Goal: Information Seeking & Learning: Learn about a topic

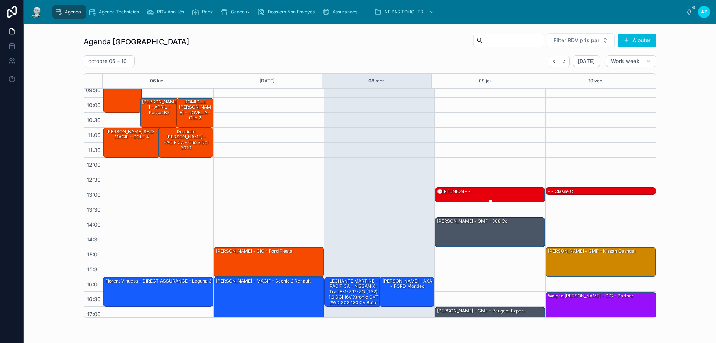
scroll to position [40, 0]
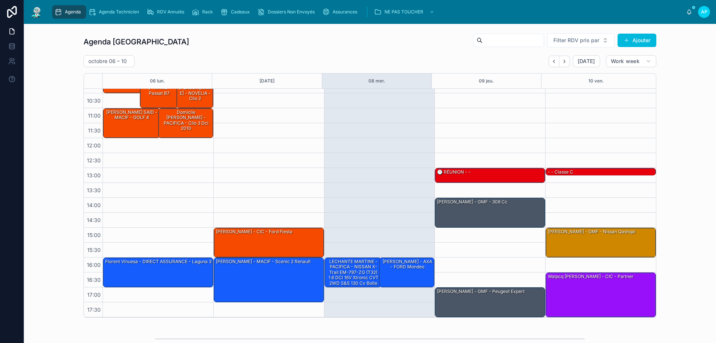
click at [563, 64] on button "Next" at bounding box center [564, 62] width 10 height 12
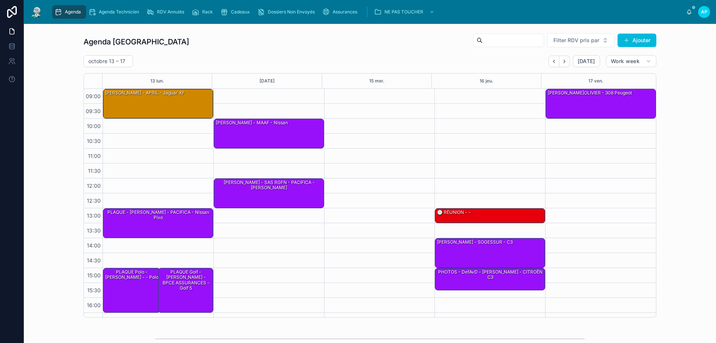
click at [555, 65] on button "Back" at bounding box center [554, 62] width 11 height 12
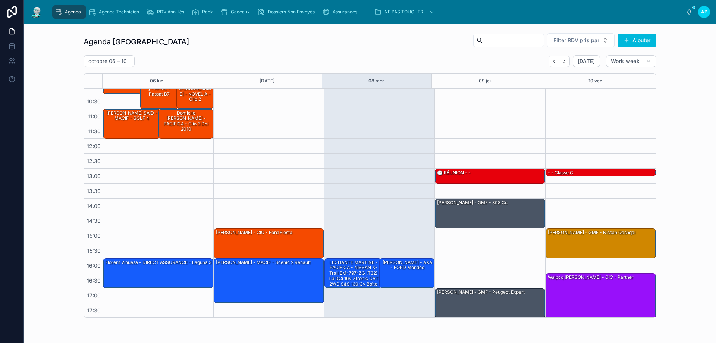
scroll to position [40, 0]
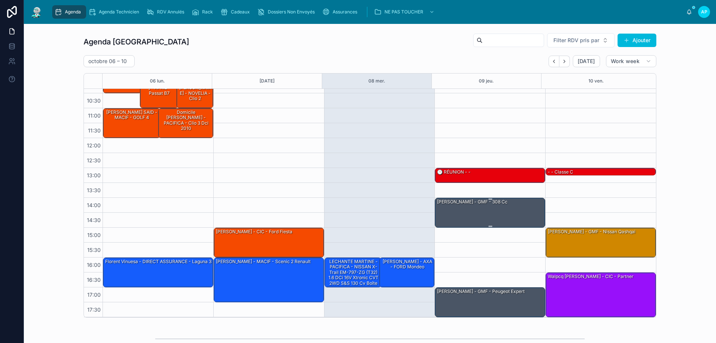
click at [467, 204] on div "[PERSON_NAME] - GMF - 308 cc" at bounding box center [472, 201] width 72 height 7
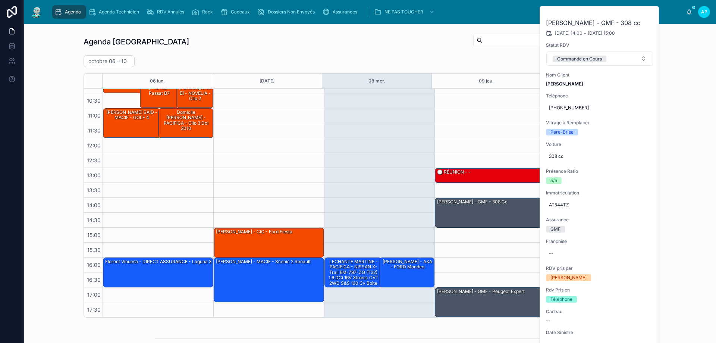
click at [478, 95] on div "13:00 – 13:30 🕒 RÉUNION - - 14:00 – 15:00 Maucourant Liliana - GMF - 308 cc 17:…" at bounding box center [489, 182] width 111 height 268
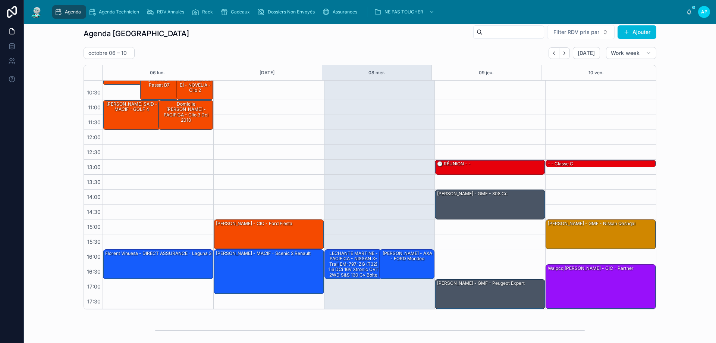
scroll to position [0, 0]
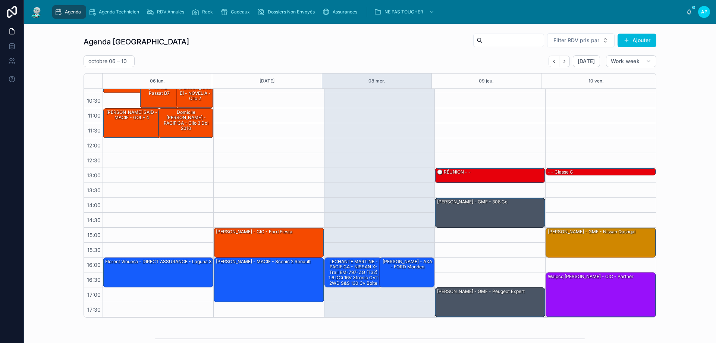
click at [567, 60] on button "Next" at bounding box center [564, 62] width 10 height 12
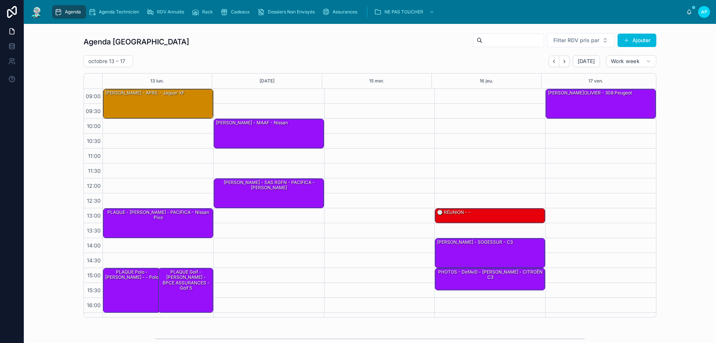
click at [564, 59] on icon "Next" at bounding box center [565, 62] width 6 height 6
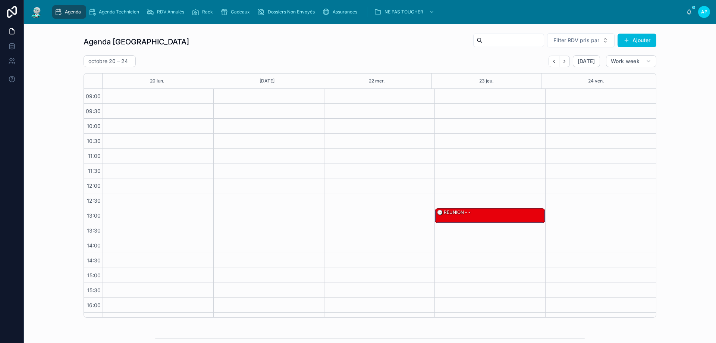
click at [549, 62] on button "Back" at bounding box center [554, 62] width 11 height 12
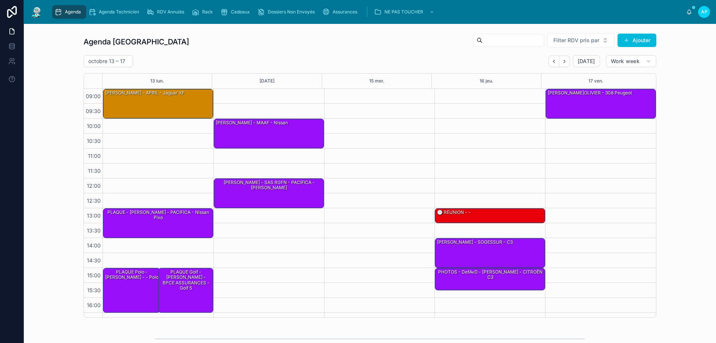
click at [549, 62] on button "Back" at bounding box center [554, 62] width 11 height 12
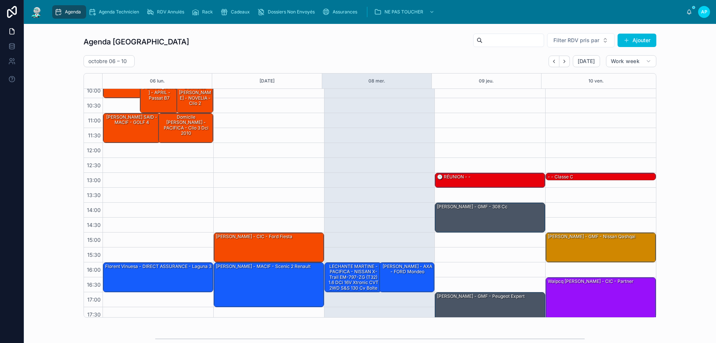
scroll to position [37, 0]
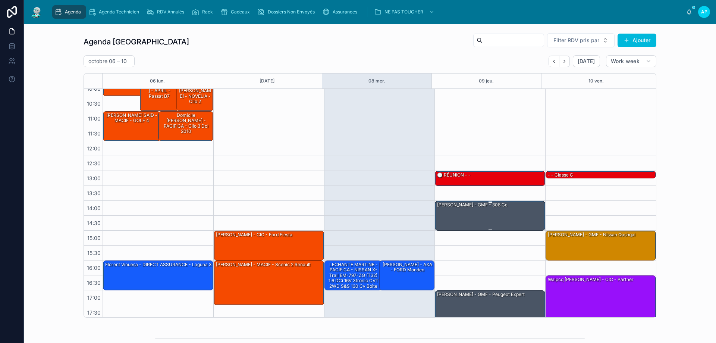
click at [458, 204] on div "[PERSON_NAME] - GMF - 308 cc" at bounding box center [472, 204] width 72 height 7
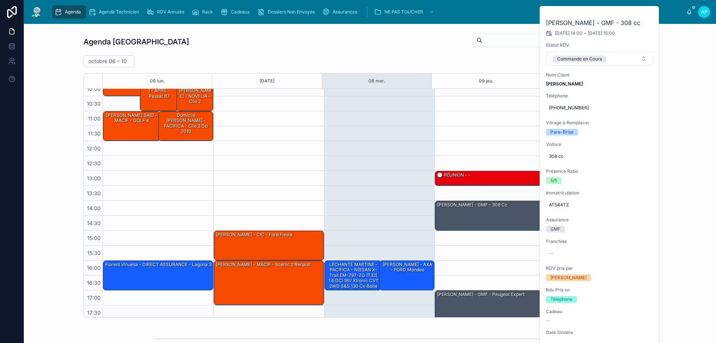
click at [0, 0] on button at bounding box center [0, 0] width 0 height 0
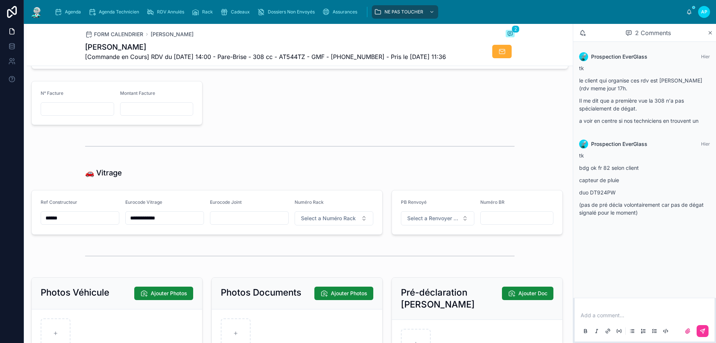
scroll to position [895, 0]
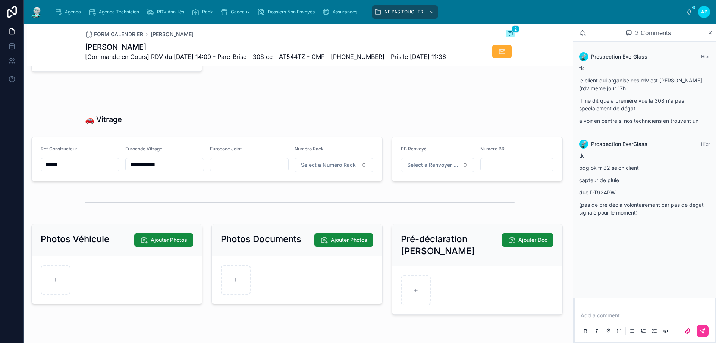
click at [345, 172] on button "Select a Numéro Rack" at bounding box center [334, 165] width 79 height 14
type input "**"
click at [315, 209] on div "59" at bounding box center [331, 209] width 104 height 10
click at [68, 15] on div "Agenda" at bounding box center [68, 12] width 29 height 12
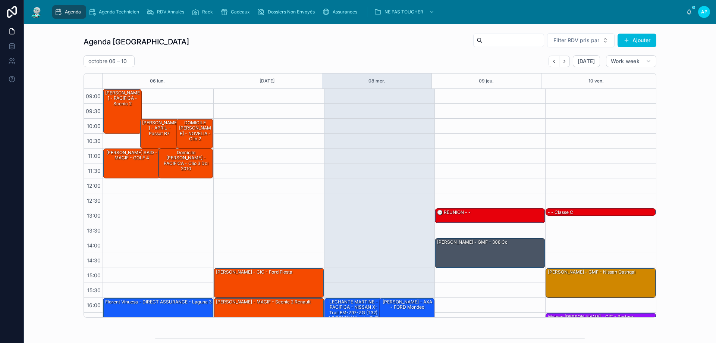
scroll to position [40, 0]
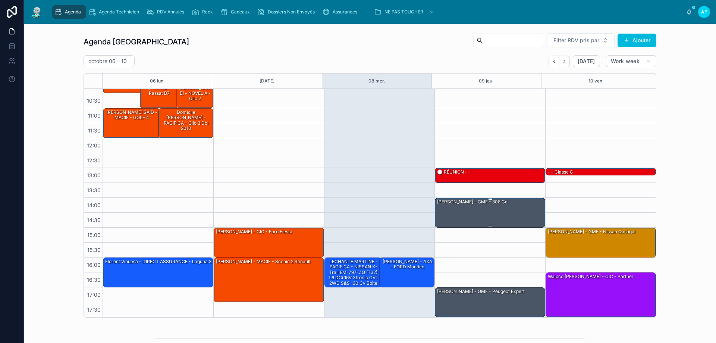
click at [465, 212] on div "[PERSON_NAME] - GMF - 308 cc" at bounding box center [490, 212] width 108 height 28
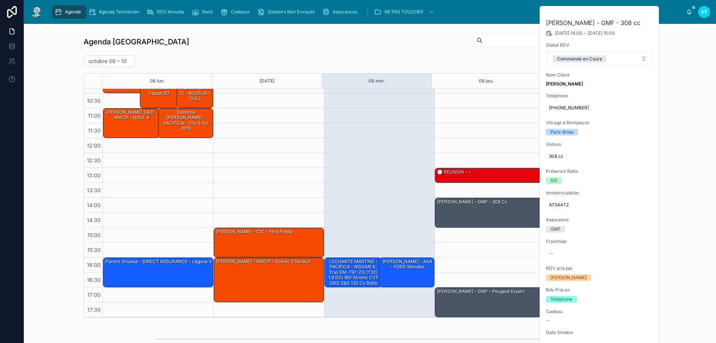
click at [574, 59] on div "Commande en Cours" at bounding box center [579, 59] width 45 height 7
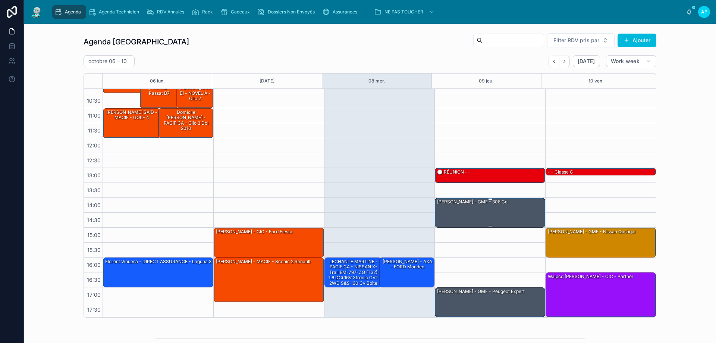
click at [453, 210] on div "[PERSON_NAME] - GMF - 308 cc" at bounding box center [490, 212] width 108 height 28
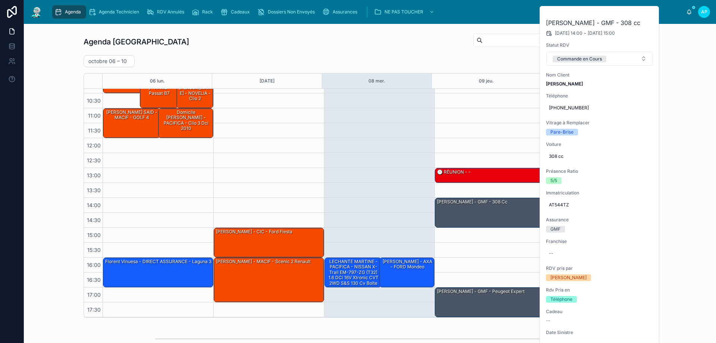
click at [580, 64] on button "Commande en Cours" at bounding box center [599, 58] width 107 height 14
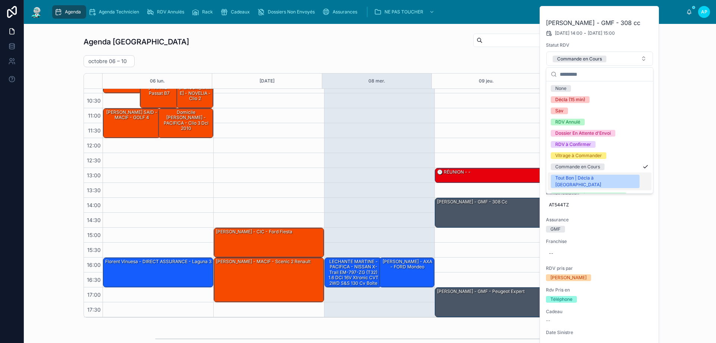
click at [575, 177] on div "Tout Bon | Décla à [GEOGRAPHIC_DATA]" at bounding box center [595, 181] width 80 height 13
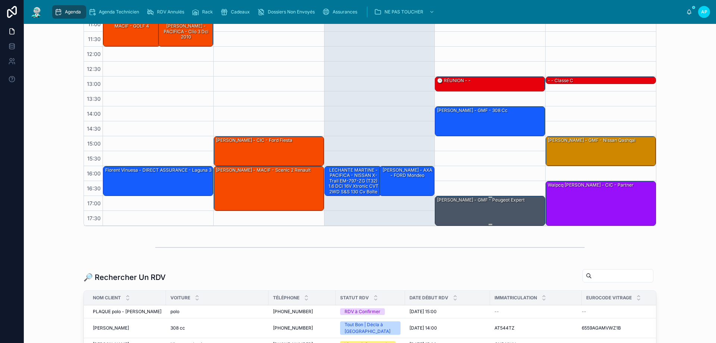
scroll to position [75, 0]
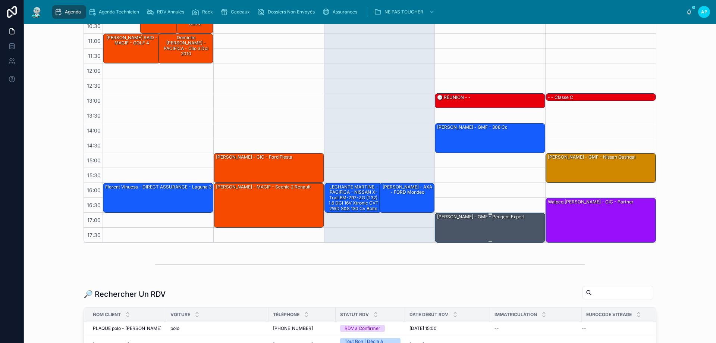
click at [497, 217] on div "[PERSON_NAME] - GMF - Peugeot expert" at bounding box center [480, 216] width 89 height 7
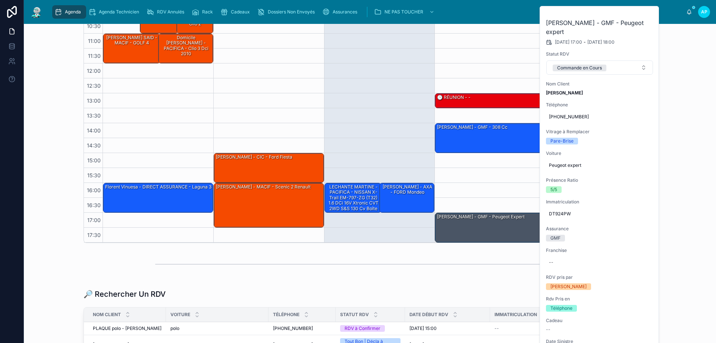
click at [0, 0] on button at bounding box center [0, 0] width 0 height 0
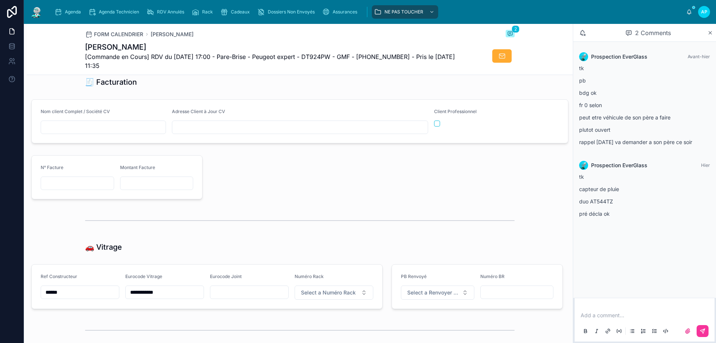
scroll to position [820, 0]
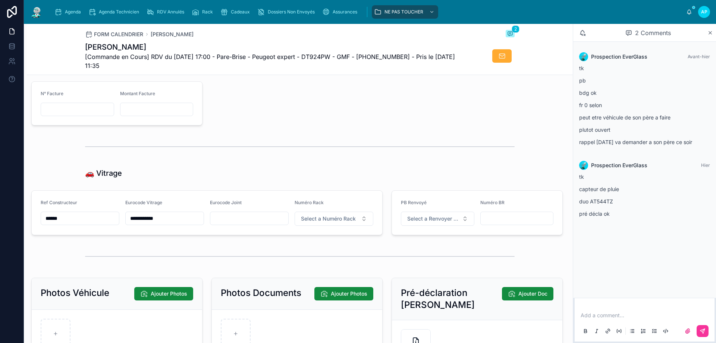
click at [320, 221] on span "Select a Numéro Rack" at bounding box center [328, 218] width 55 height 7
type input "**"
click at [292, 253] on div "60" at bounding box center [289, 254] width 6 height 6
click at [61, 9] on icon "scrollable content" at bounding box center [57, 11] width 7 height 7
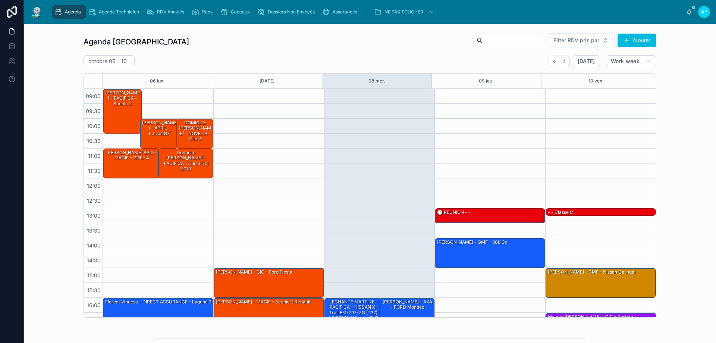
scroll to position [40, 0]
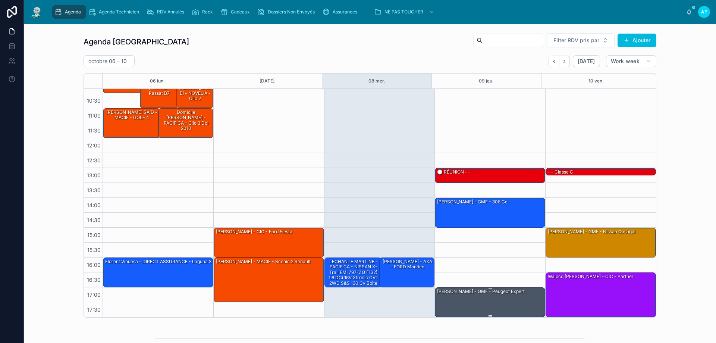
click at [494, 298] on div "[PERSON_NAME] - GMF - Peugeot expert" at bounding box center [490, 302] width 108 height 28
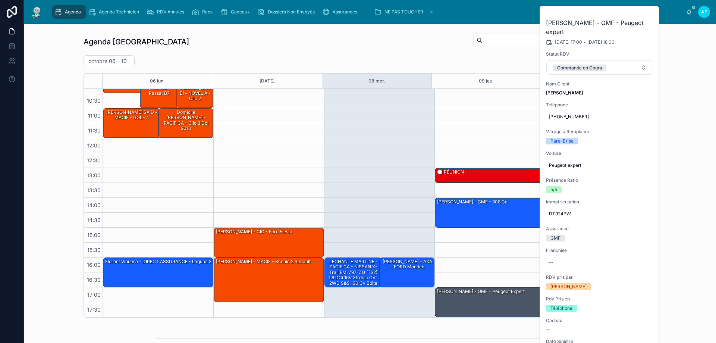
click at [597, 63] on button "Commande en Cours" at bounding box center [599, 67] width 107 height 14
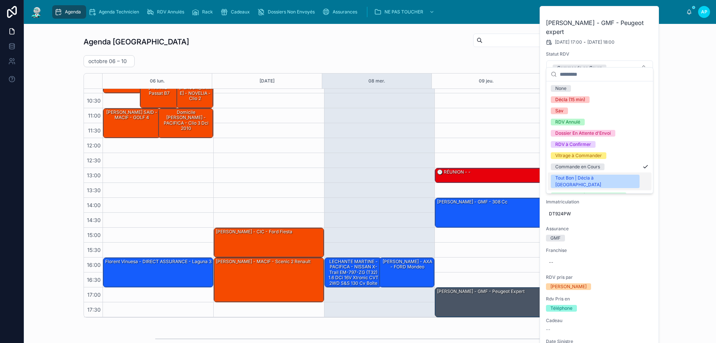
click at [585, 177] on div "Tout Bon | Décla à [GEOGRAPHIC_DATA]" at bounding box center [595, 181] width 80 height 13
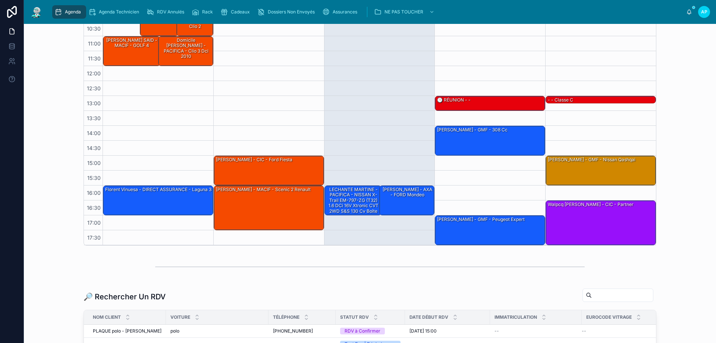
scroll to position [0, 0]
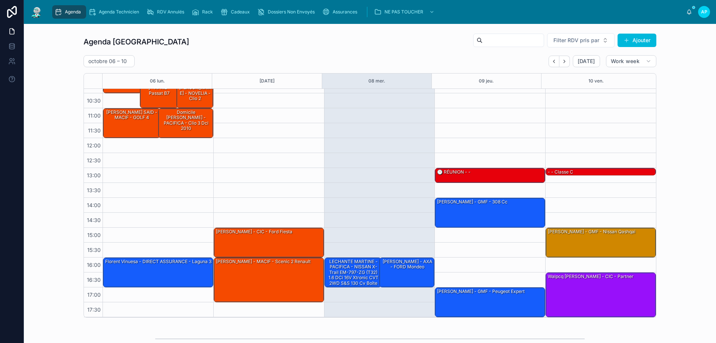
click at [566, 62] on button "Next" at bounding box center [564, 62] width 10 height 12
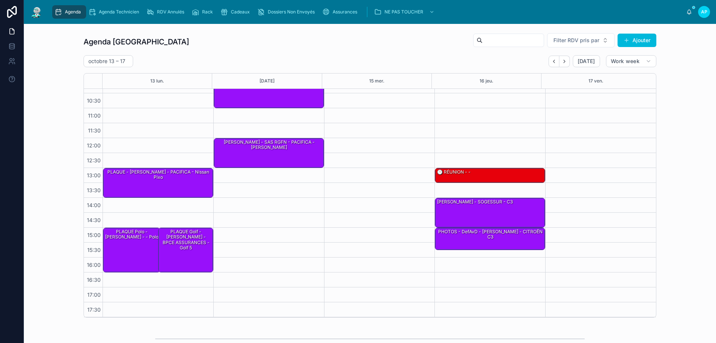
click at [565, 62] on icon "Next" at bounding box center [565, 62] width 6 height 6
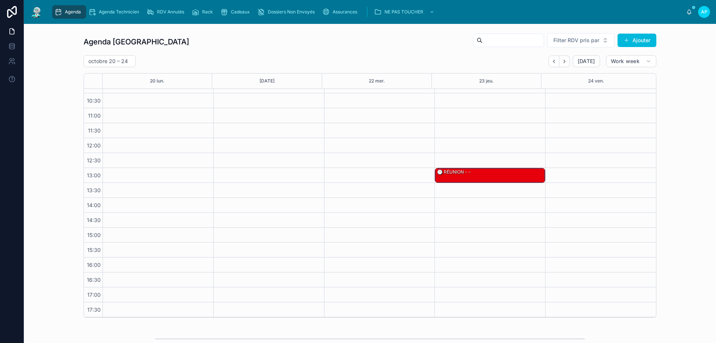
click at [553, 62] on icon "Back" at bounding box center [554, 62] width 6 height 6
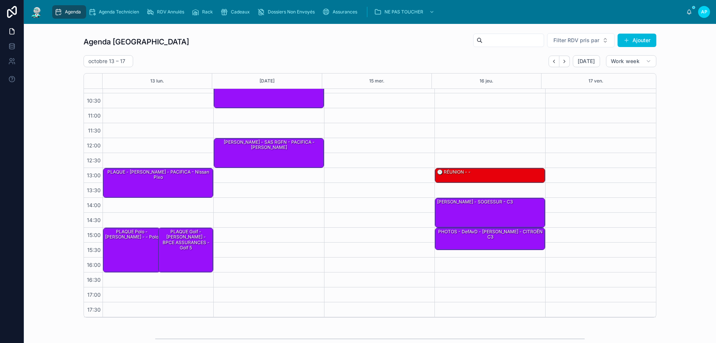
click at [553, 62] on icon "Back" at bounding box center [554, 62] width 6 height 6
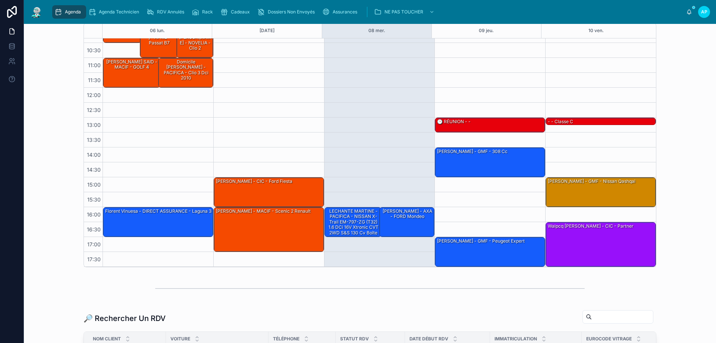
scroll to position [112, 0]
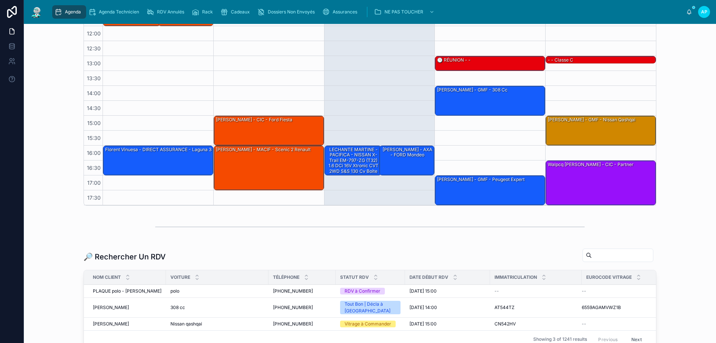
click at [606, 258] on input "text" at bounding box center [622, 255] width 61 height 10
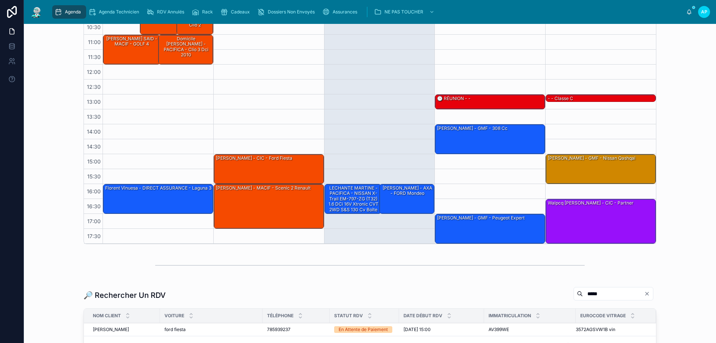
scroll to position [37, 0]
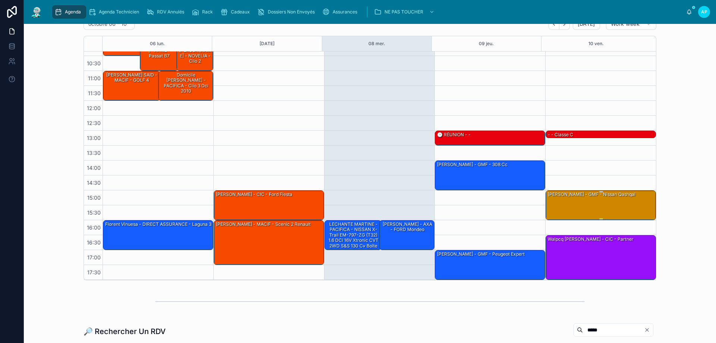
type input "*****"
click at [613, 208] on div "[PERSON_NAME] - GMF - Nissan qashqai" at bounding box center [601, 205] width 108 height 28
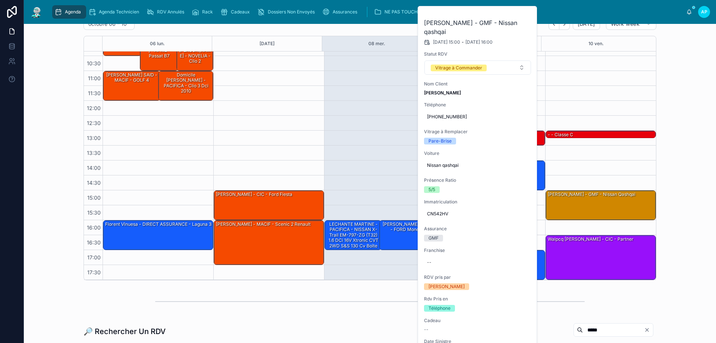
click at [686, 161] on div "Agenda Perpignan Filter RDV pris par Ajouter octobre 06 – 10 Today Work week 06…" at bounding box center [370, 138] width 680 height 290
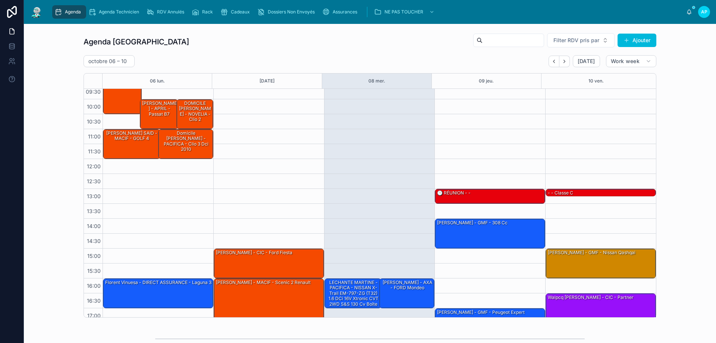
scroll to position [0, 0]
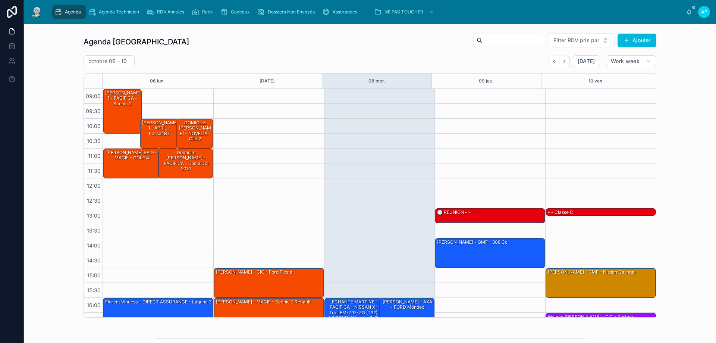
click at [563, 63] on icon "Next" at bounding box center [565, 62] width 6 height 6
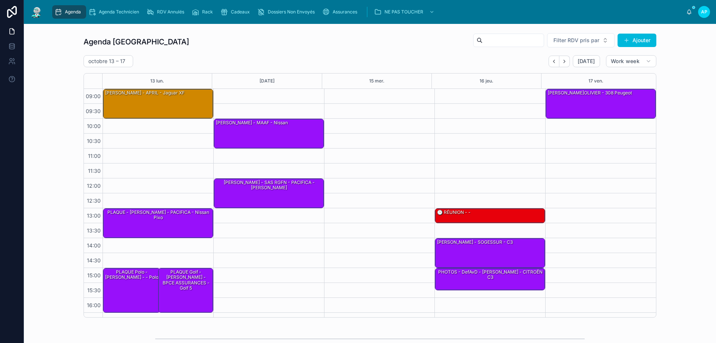
click at [549, 65] on button "Back" at bounding box center [554, 62] width 11 height 12
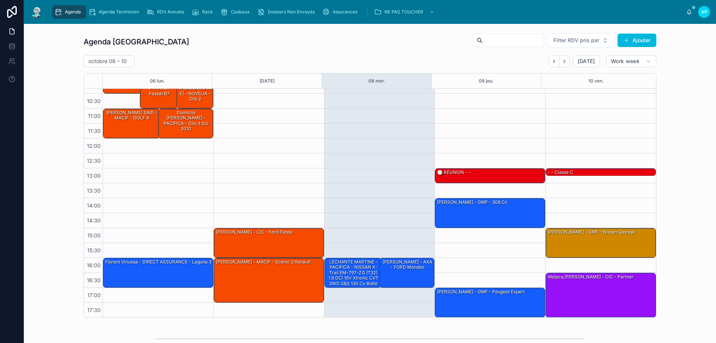
scroll to position [40, 0]
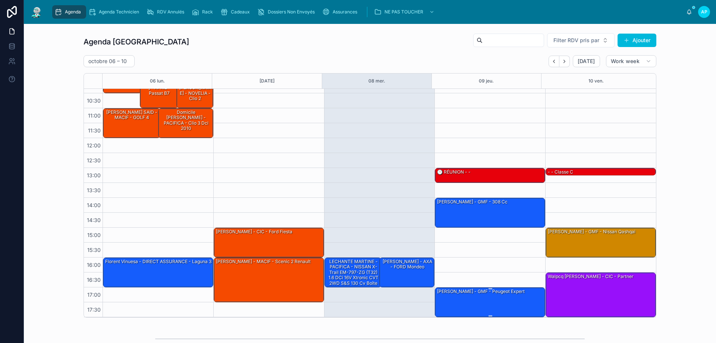
click at [479, 301] on div "[PERSON_NAME] - GMF - Peugeot expert" at bounding box center [490, 302] width 108 height 28
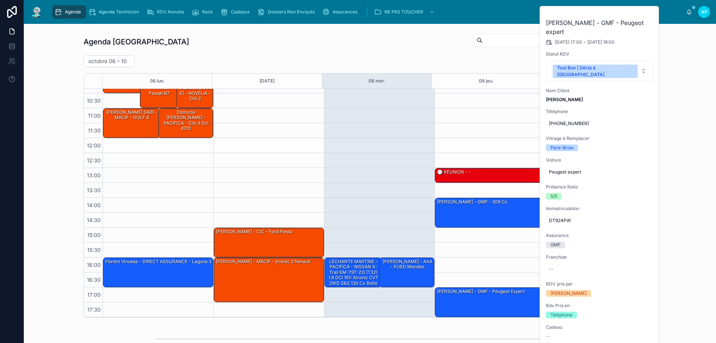
click at [0, 0] on icon at bounding box center [0, 0] width 0 height 0
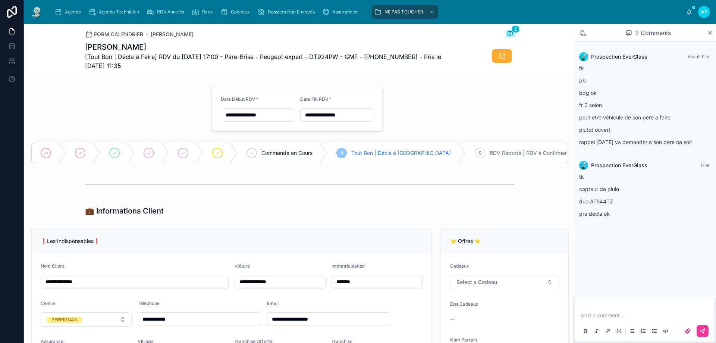
click at [71, 7] on div "Agenda" at bounding box center [68, 12] width 29 height 12
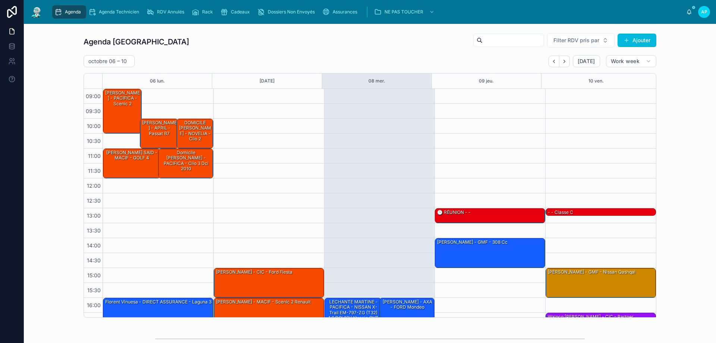
scroll to position [40, 0]
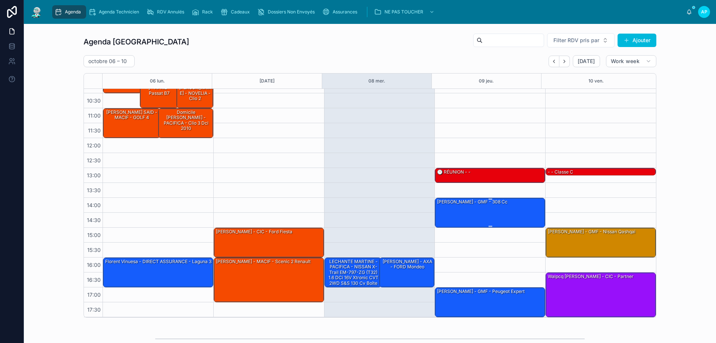
click at [497, 219] on div "[PERSON_NAME] - GMF - 308 cc" at bounding box center [490, 212] width 108 height 28
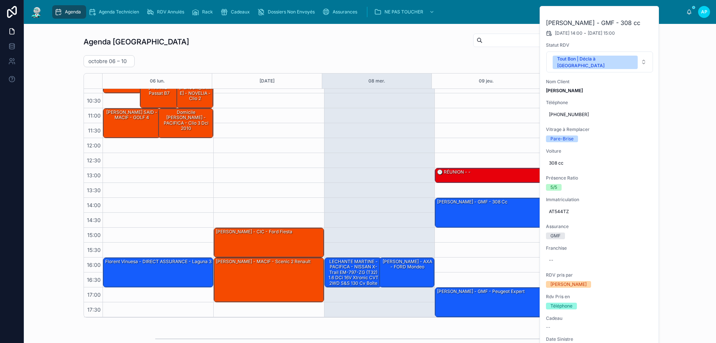
click at [475, 142] on div "13:00 – 13:30 🕒 RÉUNION - - 14:00 – 15:00 Maucourant Liliana - GMF - 308 cc 17:…" at bounding box center [489, 182] width 111 height 268
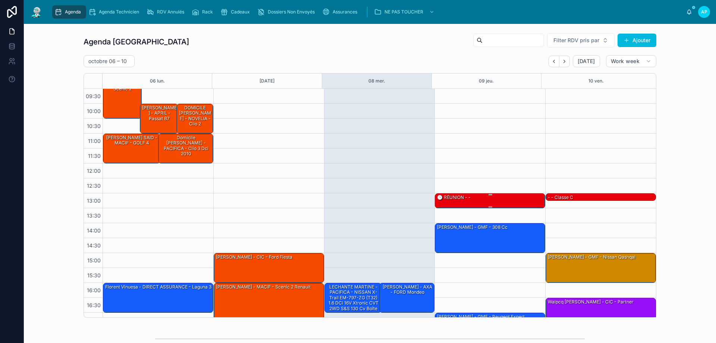
scroll to position [0, 0]
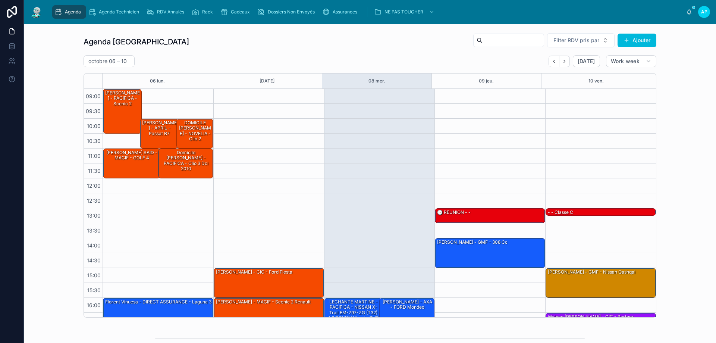
click at [563, 62] on icon "Next" at bounding box center [565, 62] width 6 height 6
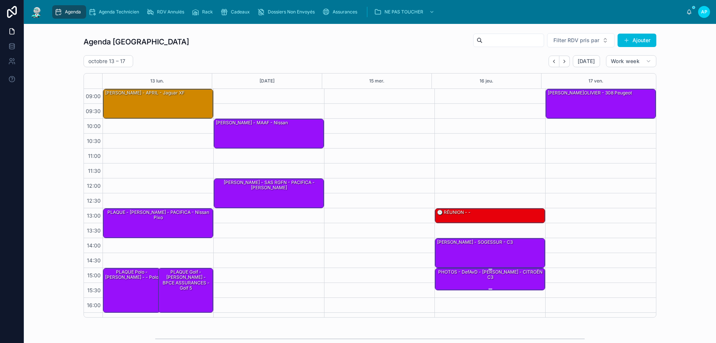
click at [491, 277] on div "PHOTOS - DefAvD - RIBET Stéphane - SOGESSUR - CITROËN C3" at bounding box center [490, 274] width 108 height 12
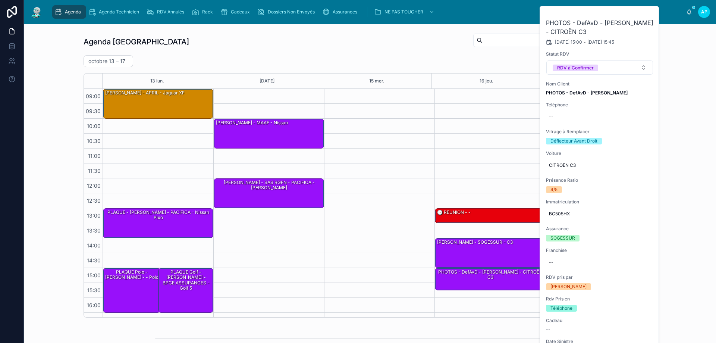
click at [480, 130] on div "13:00 – 13:30 🕒 RÉUNION - - 14:00 – 15:00 stéphane ribett - SOGESSUR - c3 15:00…" at bounding box center [489, 223] width 111 height 268
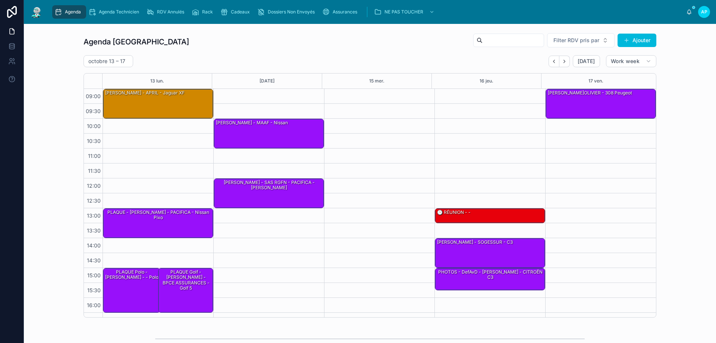
click at [567, 61] on button "Next" at bounding box center [564, 62] width 10 height 12
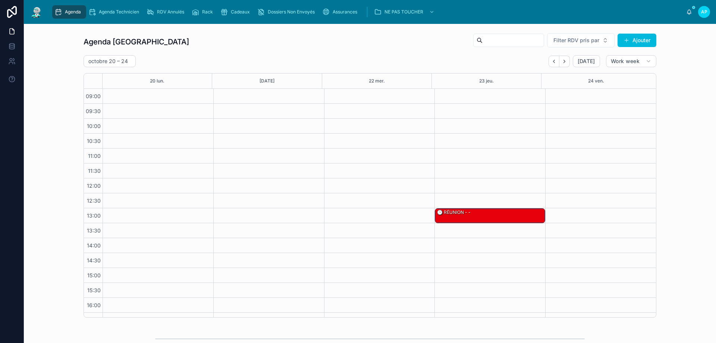
click at [560, 61] on button "Next" at bounding box center [564, 62] width 10 height 12
click at [562, 62] on icon "Next" at bounding box center [565, 62] width 6 height 6
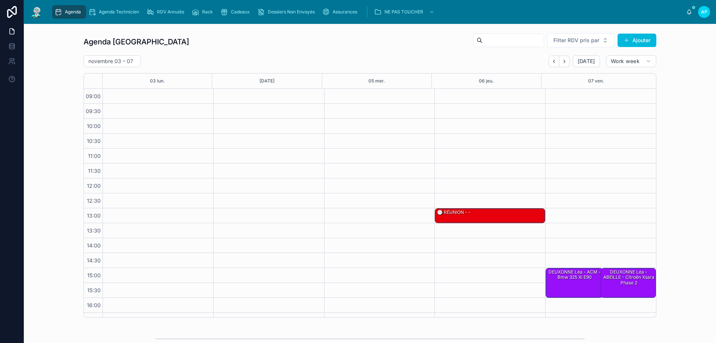
click at [562, 62] on icon "Next" at bounding box center [565, 62] width 6 height 6
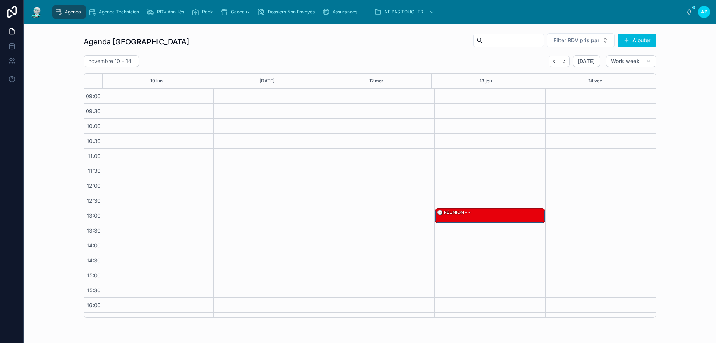
click at [566, 65] on button "Next" at bounding box center [564, 62] width 10 height 12
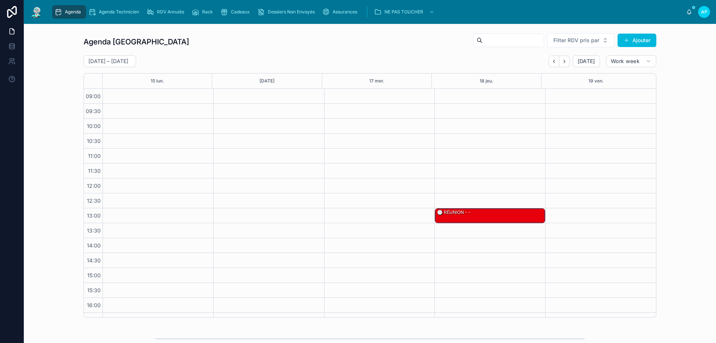
click at [566, 65] on button "Next" at bounding box center [564, 62] width 10 height 12
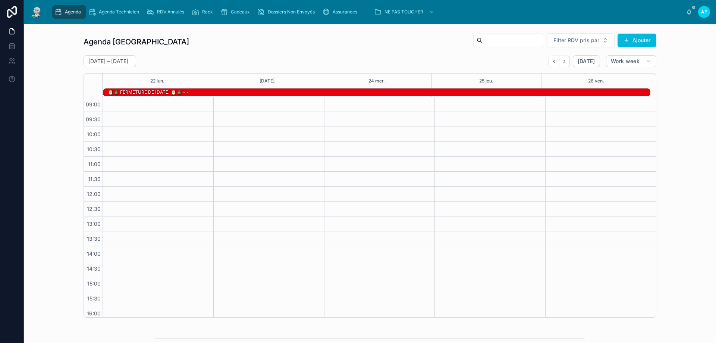
click at [263, 7] on div "Dossiers Non Envoyés" at bounding box center [287, 12] width 60 height 12
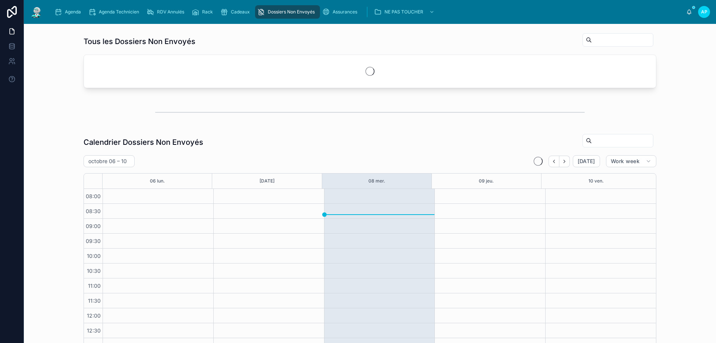
scroll to position [99, 0]
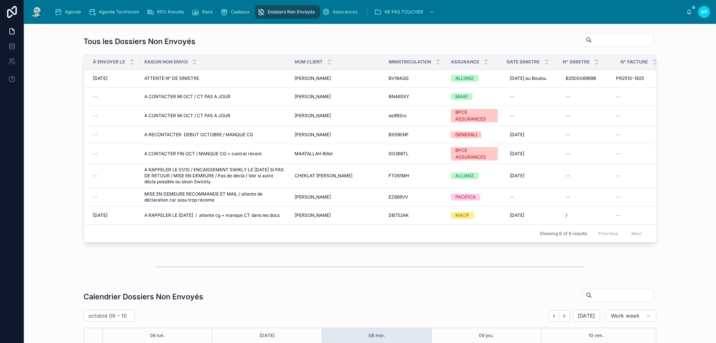
click at [318, 81] on span "Fonseca sébastien" at bounding box center [313, 78] width 36 height 6
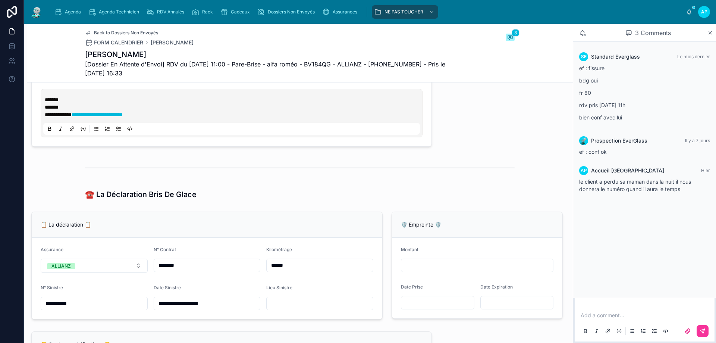
scroll to position [410, 0]
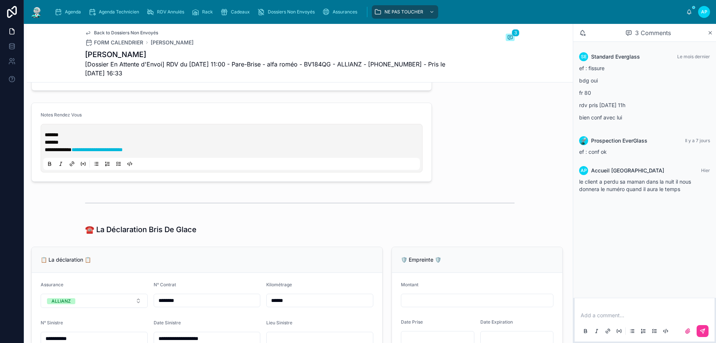
click at [78, 13] on span "Agenda" at bounding box center [73, 12] width 16 height 6
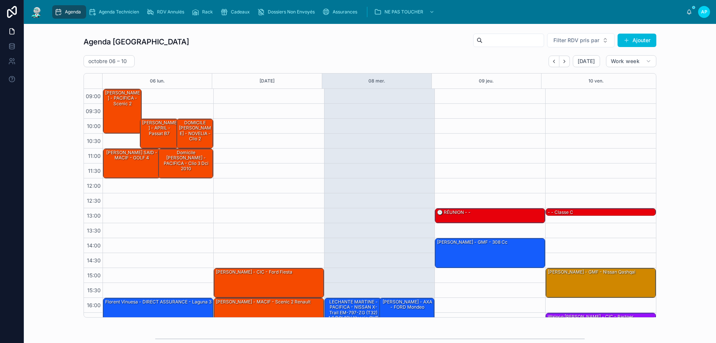
scroll to position [40, 0]
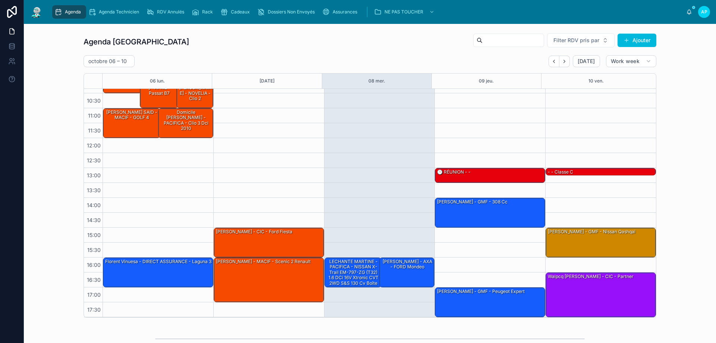
click at [265, 11] on div "Dossiers Non Envoyés" at bounding box center [287, 12] width 60 height 12
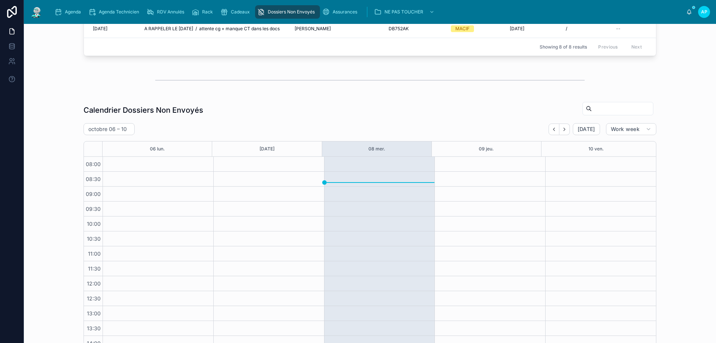
click at [199, 7] on div "Rack" at bounding box center [204, 12] width 24 height 12
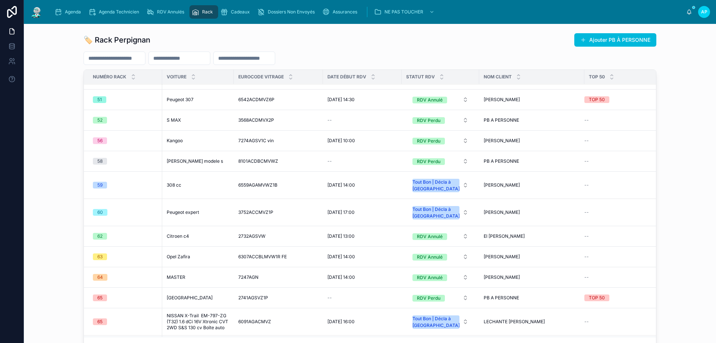
scroll to position [970, 0]
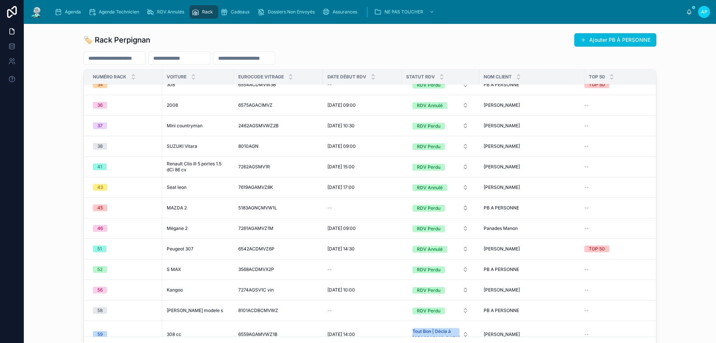
click at [84, 16] on div "Agenda" at bounding box center [68, 12] width 29 height 12
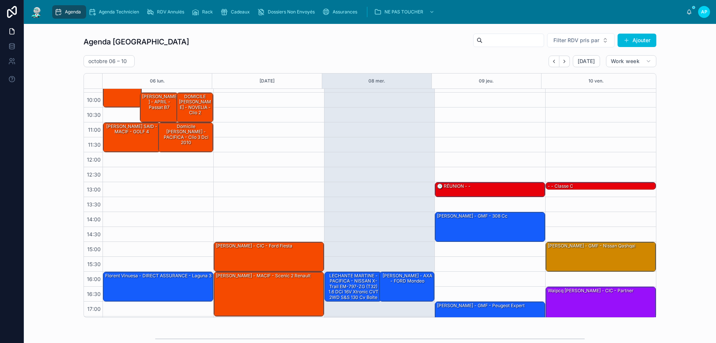
scroll to position [40, 0]
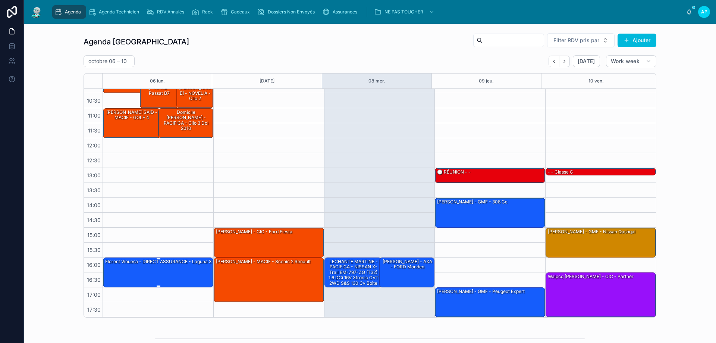
click at [163, 265] on div "Florent Vinuesa - DIRECT ASSURANCE - laguna 3" at bounding box center [158, 261] width 108 height 7
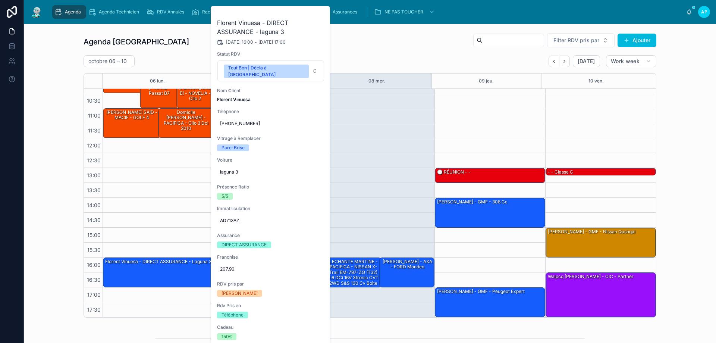
drag, startPoint x: 321, startPoint y: 15, endPoint x: 340, endPoint y: 1, distance: 23.7
click at [339, 1] on div "Agenda Agenda Technicien RDV Annulés Rack Cadeaux Dossiers Non Envoyés Assuranc…" at bounding box center [370, 171] width 692 height 343
click at [0, 0] on button at bounding box center [0, 0] width 0 height 0
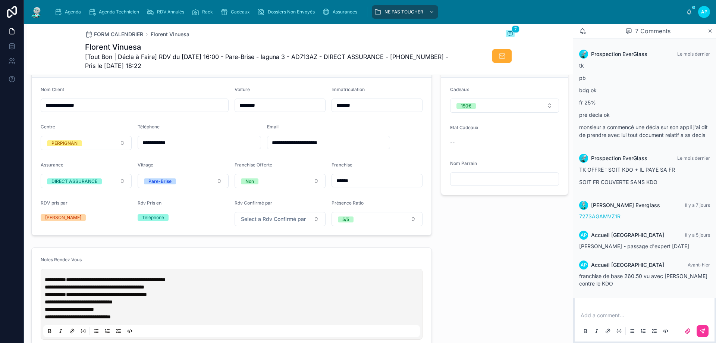
scroll to position [186, 0]
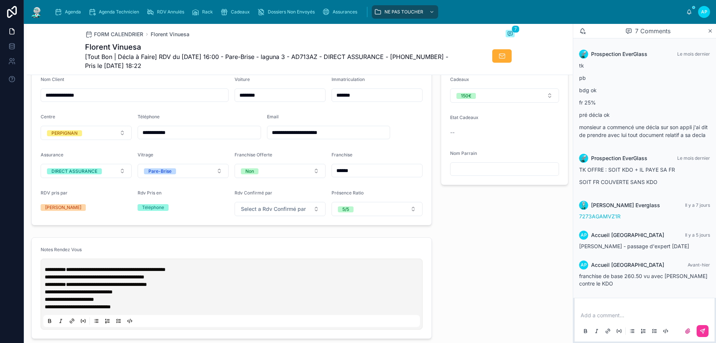
click at [37, 12] on img at bounding box center [36, 12] width 13 height 12
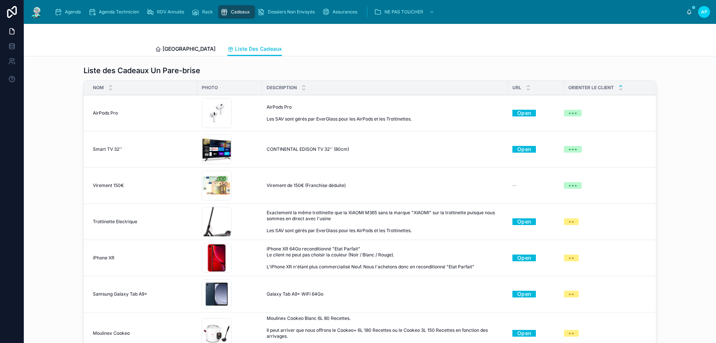
click at [338, 13] on span "Assurances" at bounding box center [345, 12] width 25 height 6
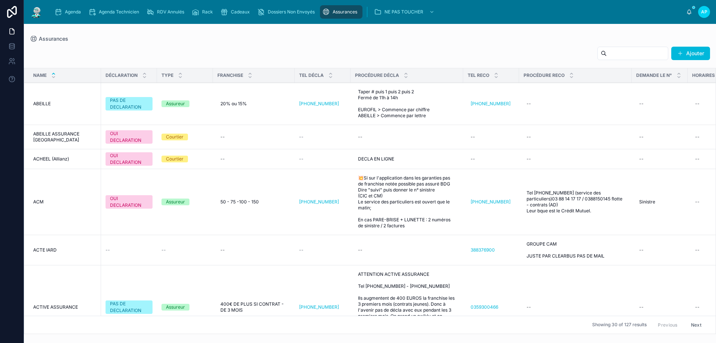
click at [644, 51] on input "text" at bounding box center [637, 53] width 61 height 10
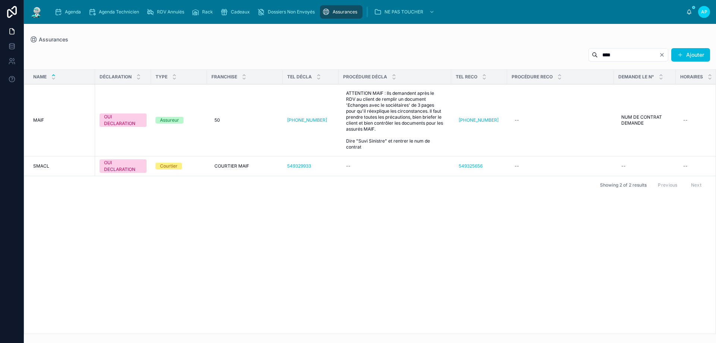
drag, startPoint x: 610, startPoint y: 55, endPoint x: 513, endPoint y: 56, distance: 96.6
click at [513, 56] on div "**** Ajouter" at bounding box center [370, 56] width 680 height 17
type input "*****"
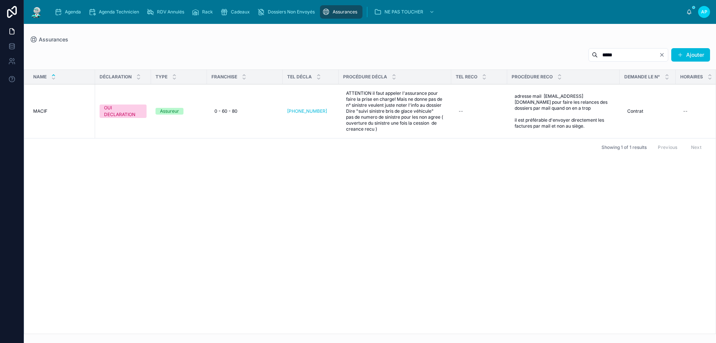
drag, startPoint x: 605, startPoint y: 57, endPoint x: 518, endPoint y: 46, distance: 88.0
click at [518, 46] on div "***** Ajouter Name DÉCLARATION TYPE FRANCHISE TEL DÉCLA PROCÉDURE DÉCLA TEL REC…" at bounding box center [370, 188] width 692 height 290
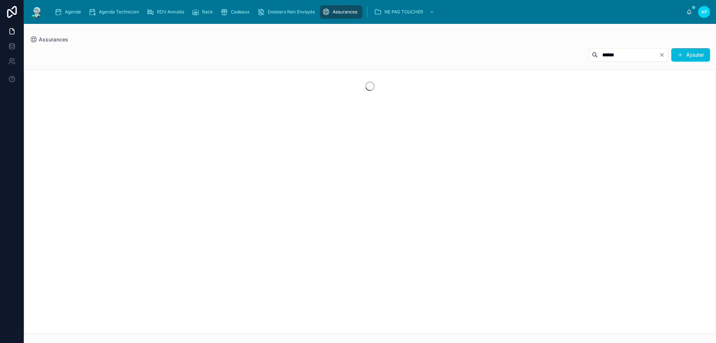
type input "******"
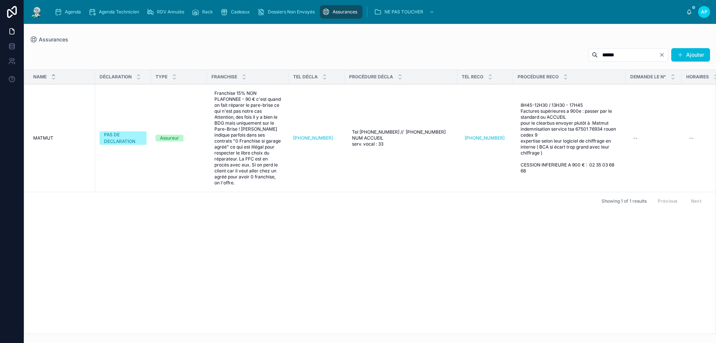
click at [68, 12] on span "Agenda" at bounding box center [73, 12] width 16 height 6
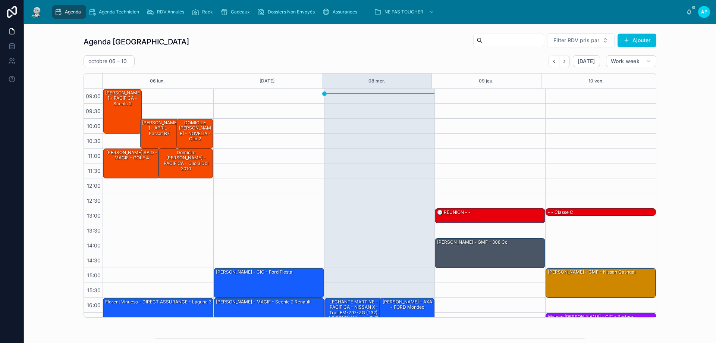
scroll to position [40, 0]
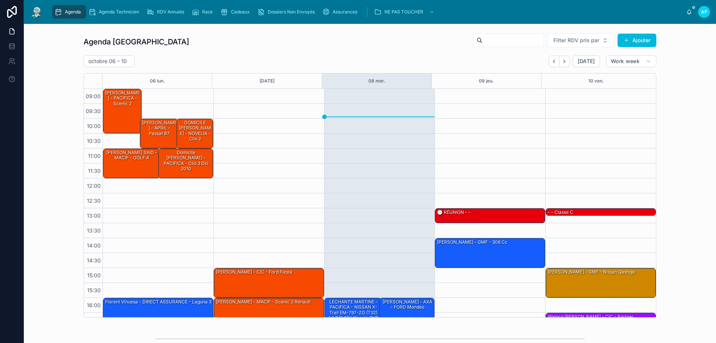
click at [558, 41] on span "Filter RDV pris par" at bounding box center [576, 40] width 46 height 7
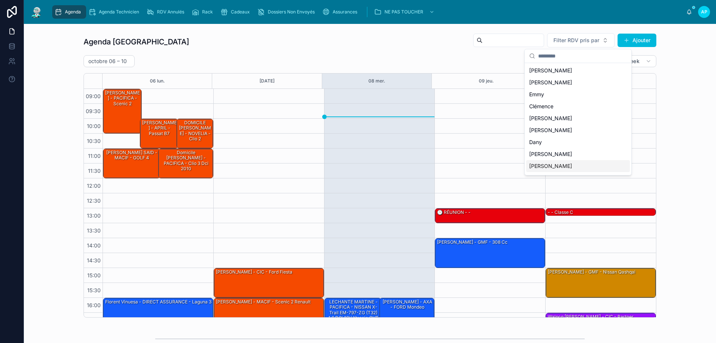
click at [551, 162] on div "Brian" at bounding box center [578, 166] width 104 height 12
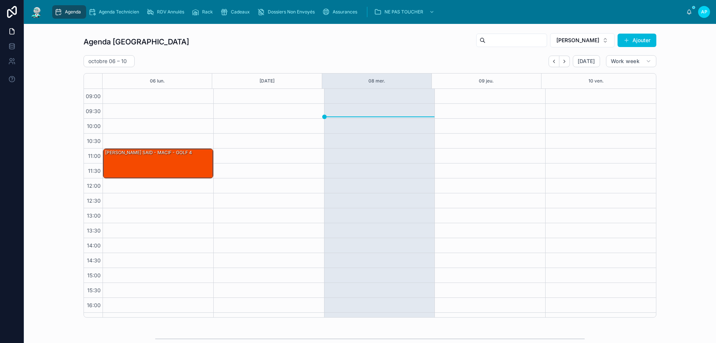
click at [556, 64] on button "Back" at bounding box center [554, 62] width 11 height 12
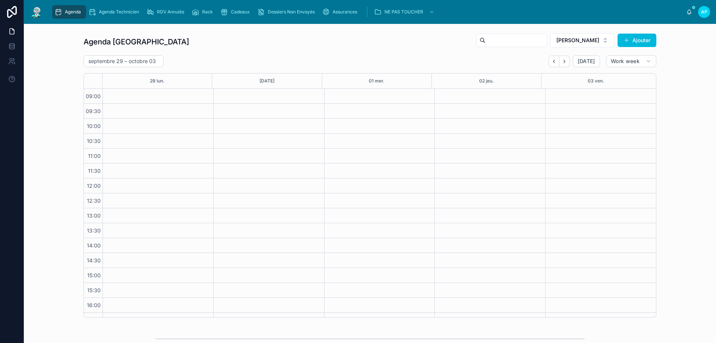
click at [563, 63] on icon "Next" at bounding box center [563, 61] width 1 height 3
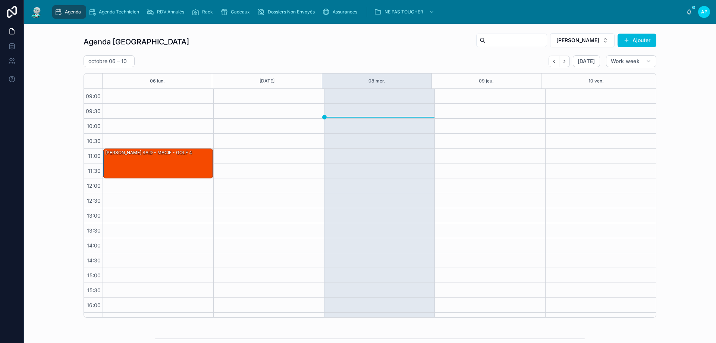
click at [594, 44] on span "Brian" at bounding box center [577, 40] width 43 height 7
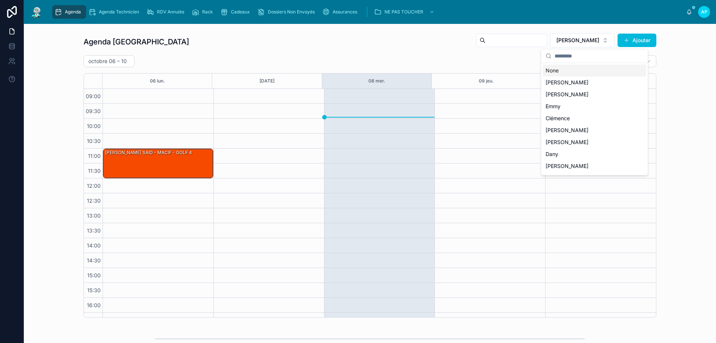
click at [574, 71] on div "None" at bounding box center [595, 71] width 104 height 12
